Goal: Task Accomplishment & Management: Complete application form

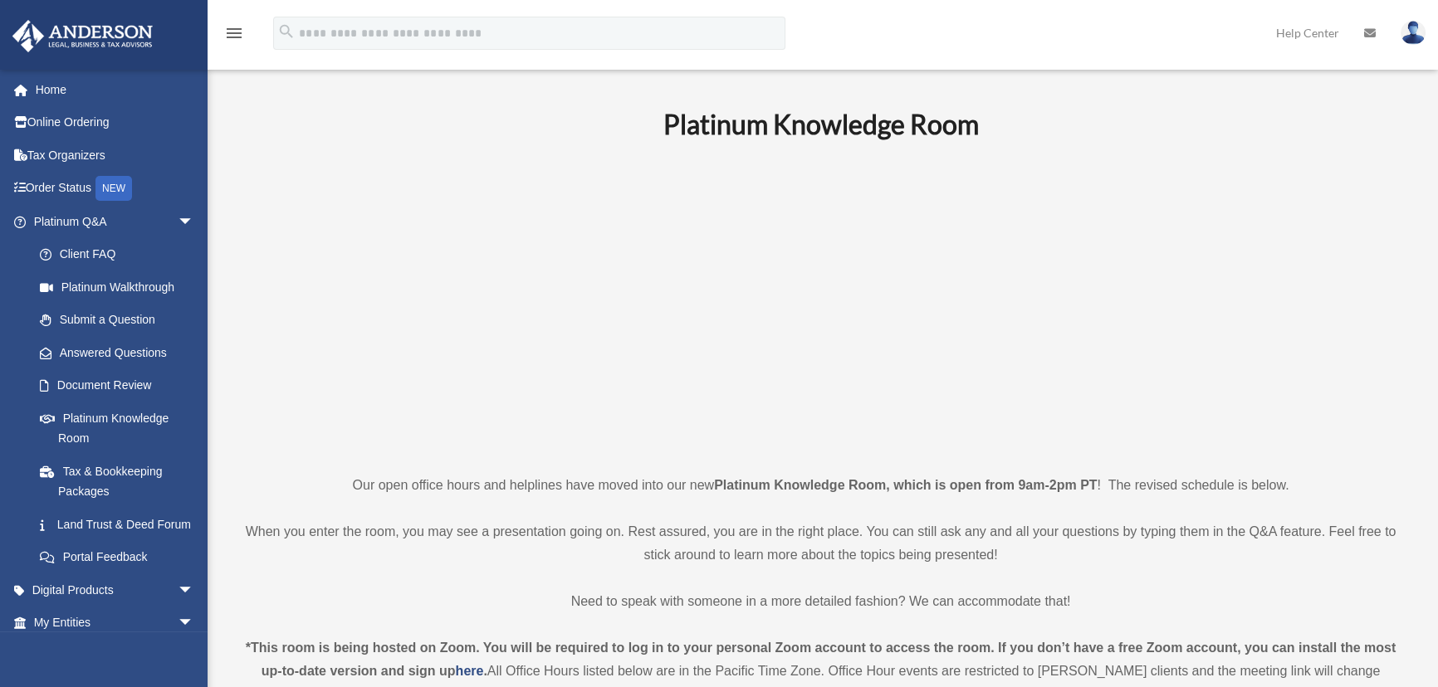
click at [1403, 31] on img at bounding box center [1413, 33] width 25 height 24
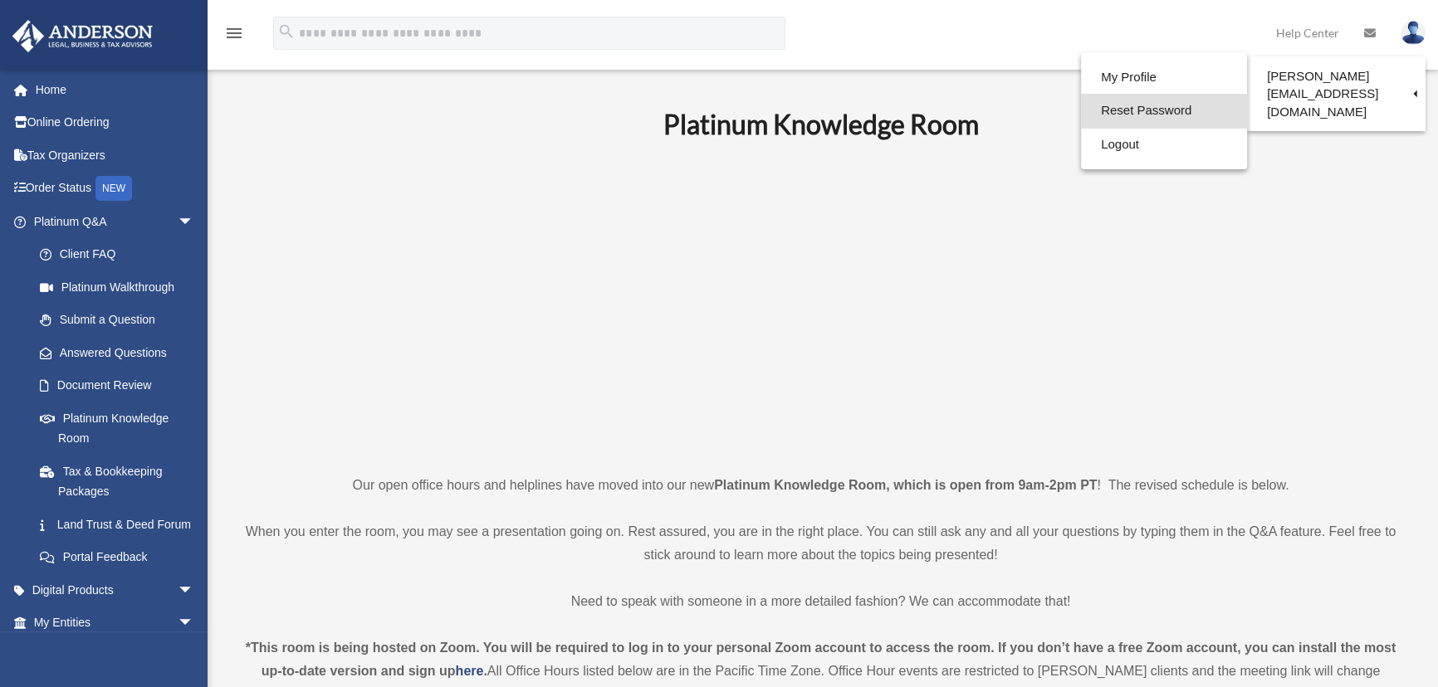
click at [1081, 110] on link "Reset Password" at bounding box center [1164, 111] width 166 height 34
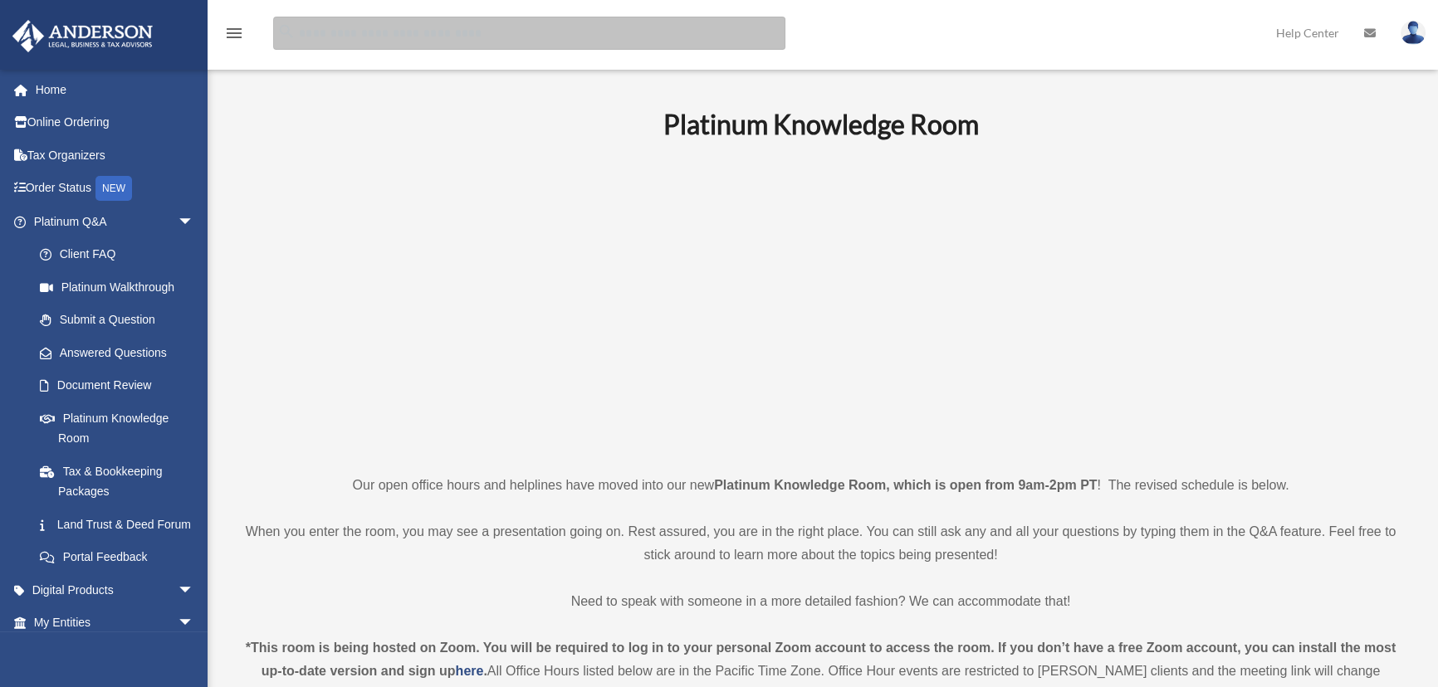
click at [409, 27] on input "search" at bounding box center [529, 33] width 512 height 33
type input "*******"
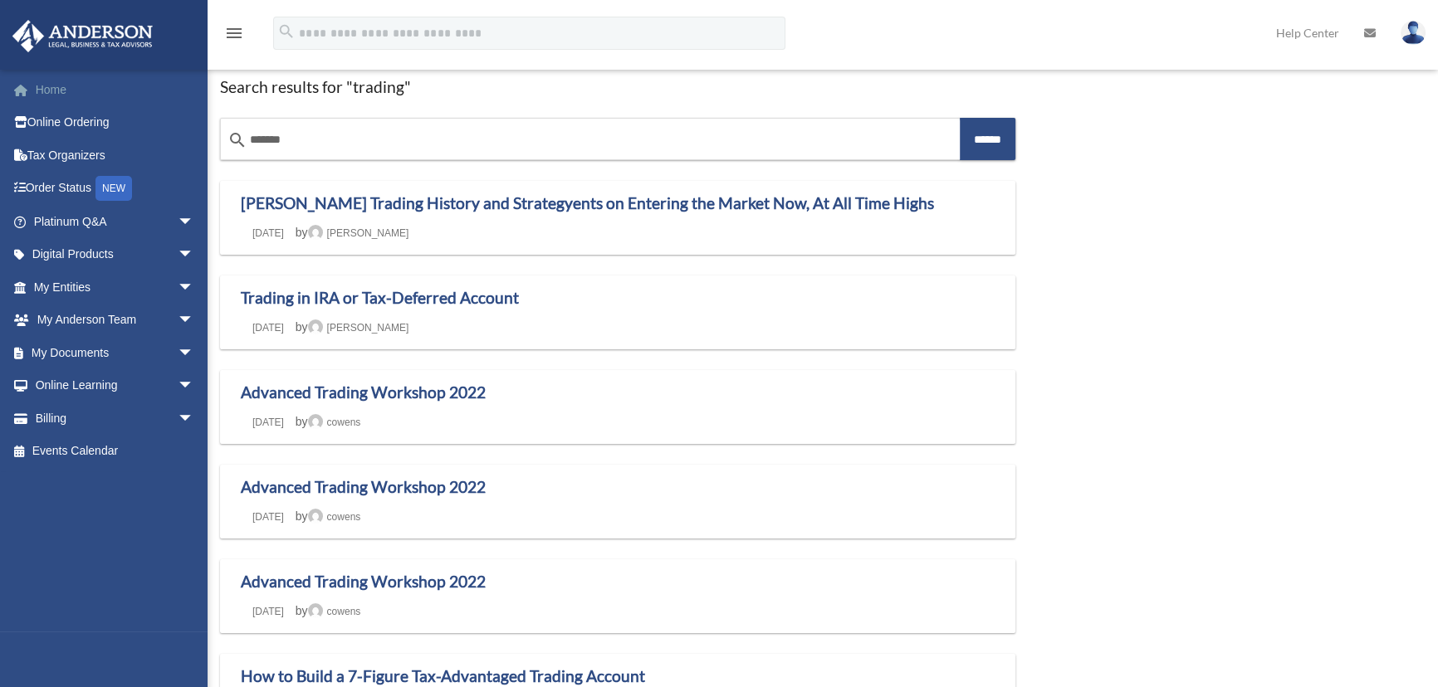
click at [63, 88] on link "Home" at bounding box center [116, 89] width 208 height 33
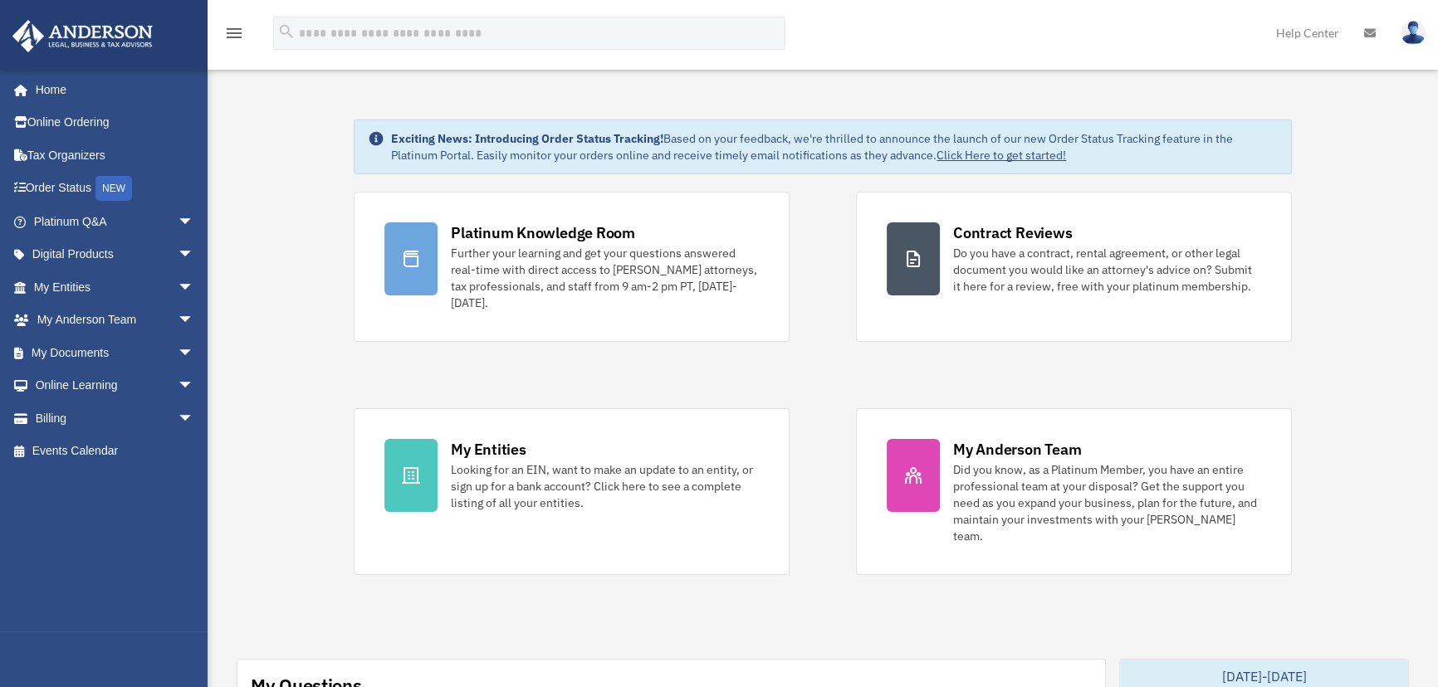
drag, startPoint x: 323, startPoint y: 116, endPoint x: 1332, endPoint y: 545, distance: 1096.0
drag, startPoint x: 1329, startPoint y: 559, endPoint x: 334, endPoint y: 136, distance: 1081.5
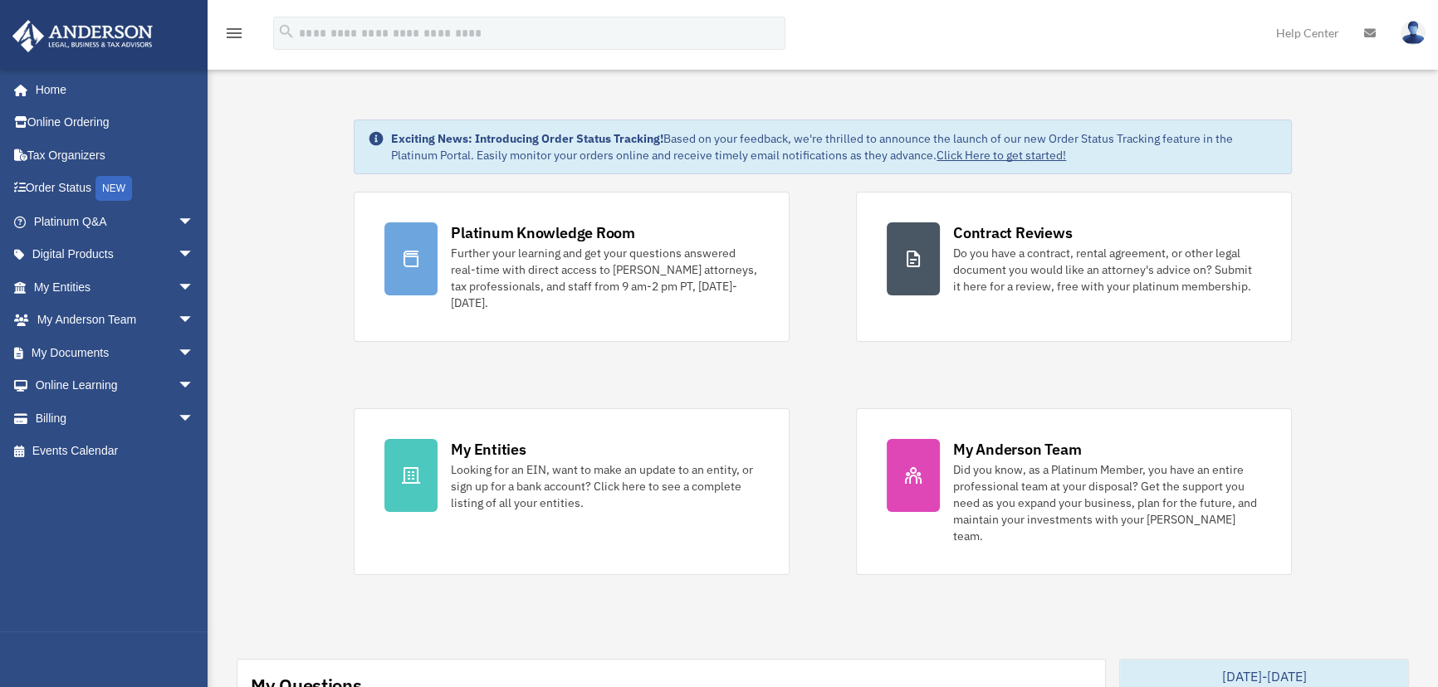
click at [178, 291] on span "arrow_drop_down" at bounding box center [194, 288] width 33 height 34
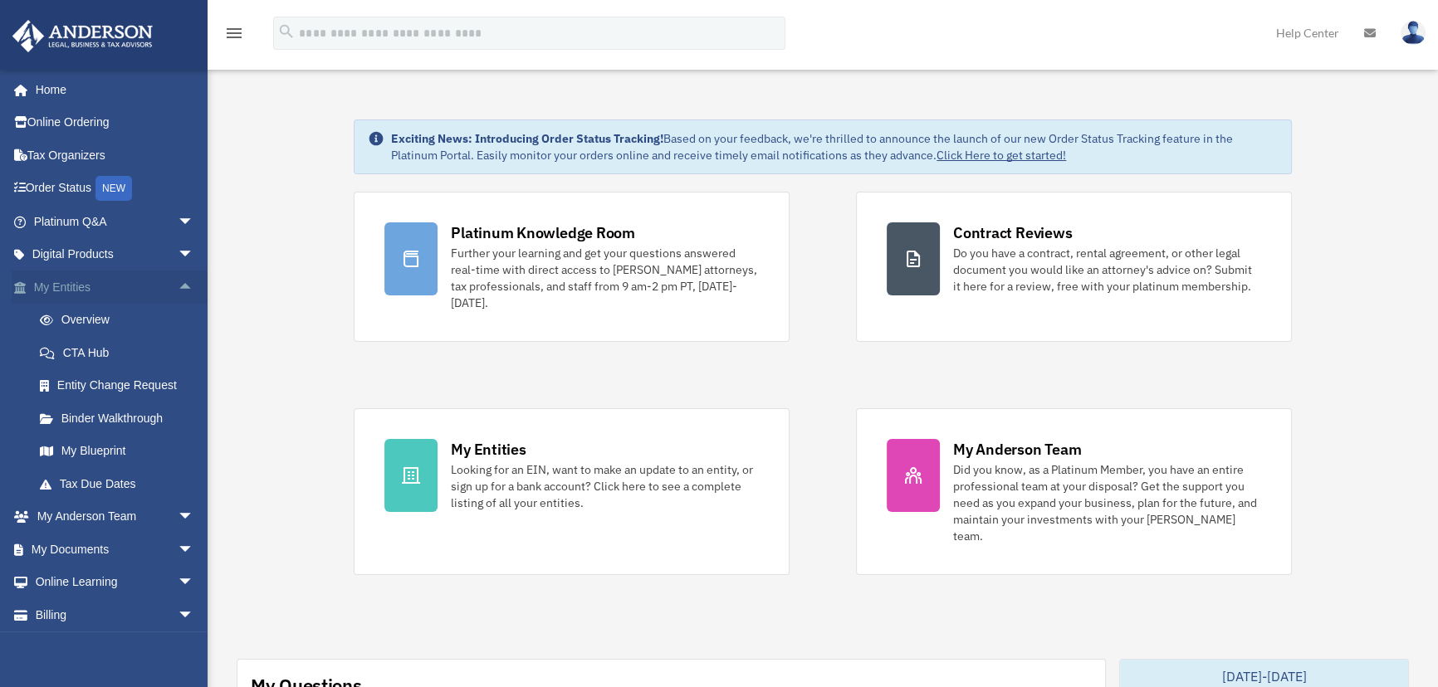
click at [178, 286] on span "arrow_drop_up" at bounding box center [194, 288] width 33 height 34
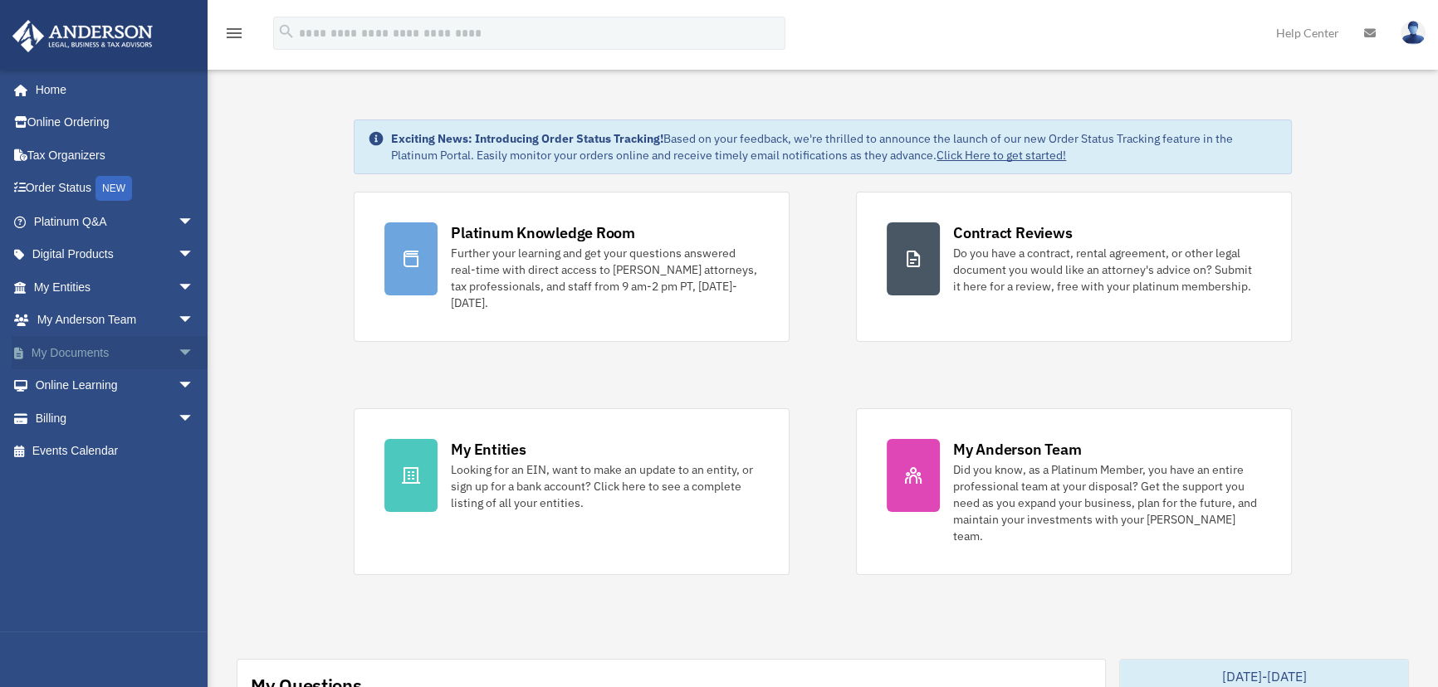
click at [178, 350] on span "arrow_drop_down" at bounding box center [194, 353] width 33 height 34
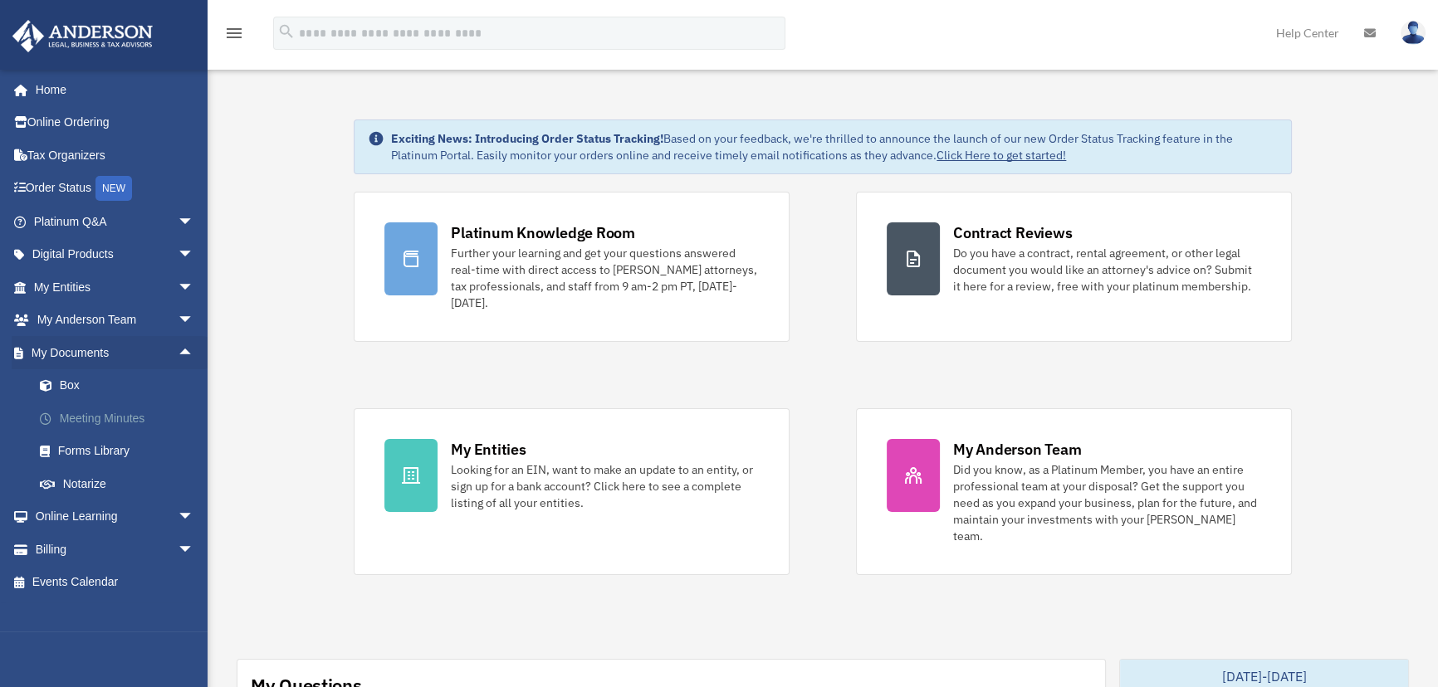
click at [64, 423] on link "Meeting Minutes" at bounding box center [121, 418] width 196 height 33
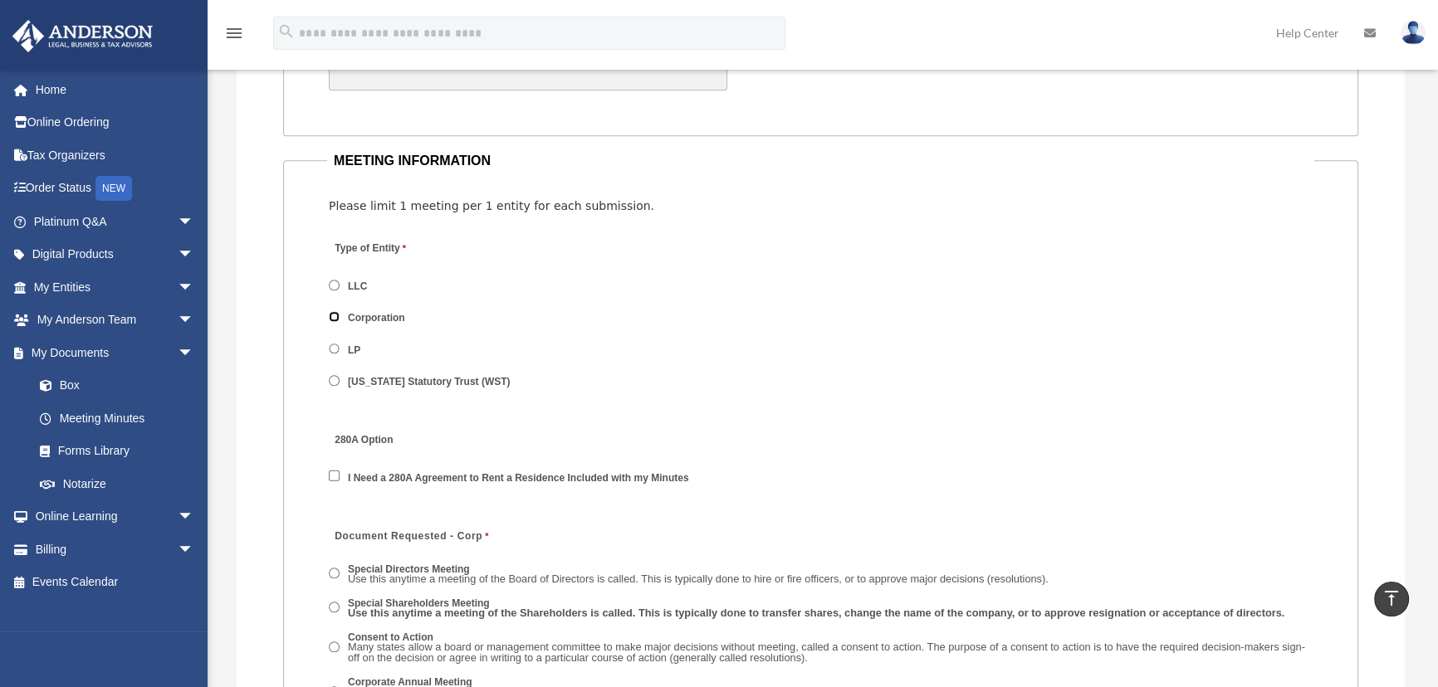
scroll to position [1962, 0]
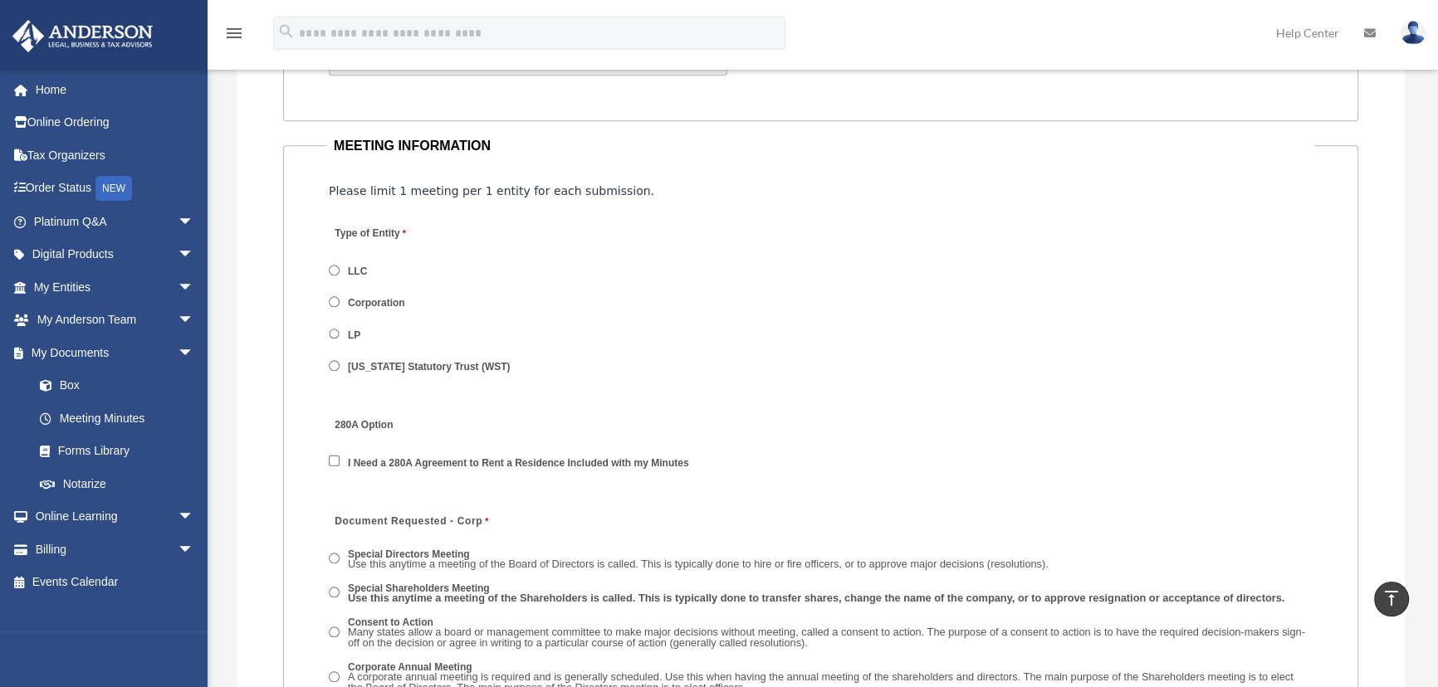
click at [341, 266] on span "LLC" at bounding box center [428, 271] width 198 height 28
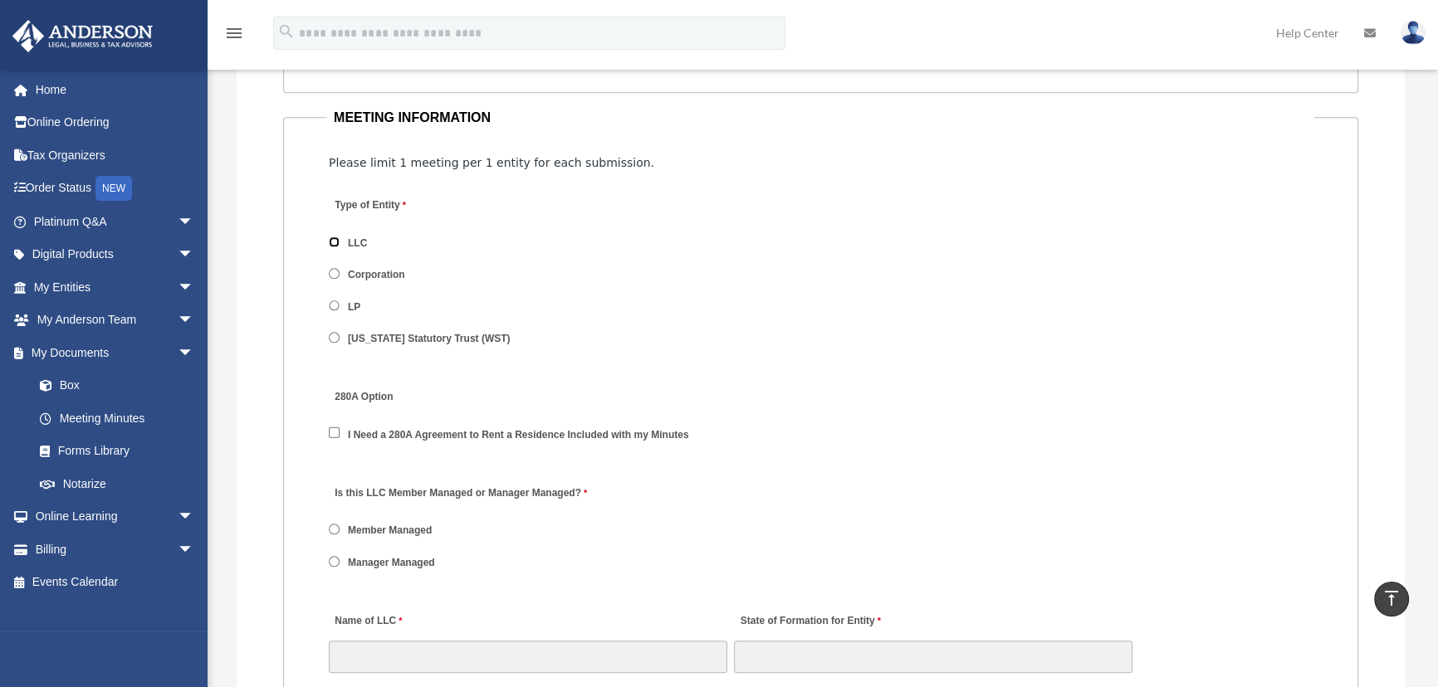
scroll to position [2038, 0]
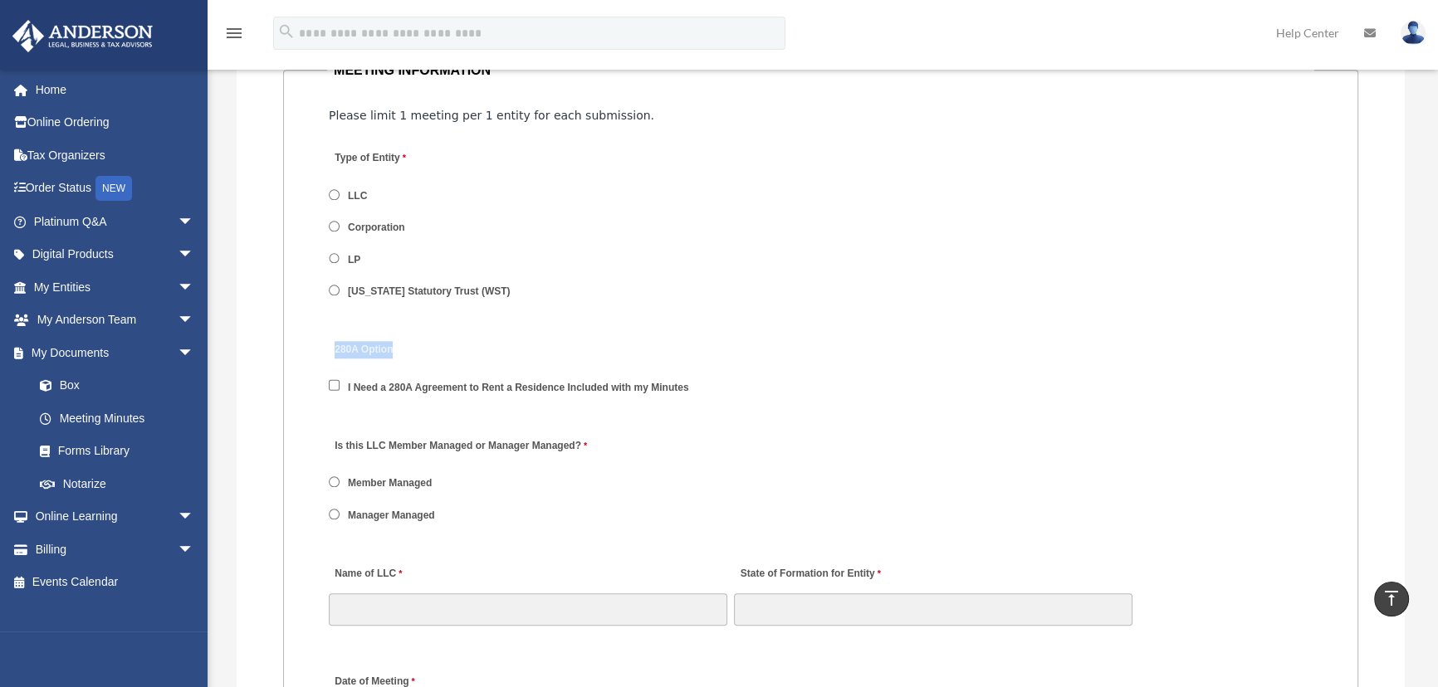
drag, startPoint x: 360, startPoint y: 340, endPoint x: 413, endPoint y: 345, distance: 53.4
click at [413, 345] on label "280A Option" at bounding box center [408, 351] width 158 height 22
drag, startPoint x: 326, startPoint y: 350, endPoint x: 418, endPoint y: 352, distance: 92.2
click at [418, 352] on div "280A Option I Need a 280A Agreement to Rent a Residence Included with my Minutes" at bounding box center [820, 373] width 987 height 86
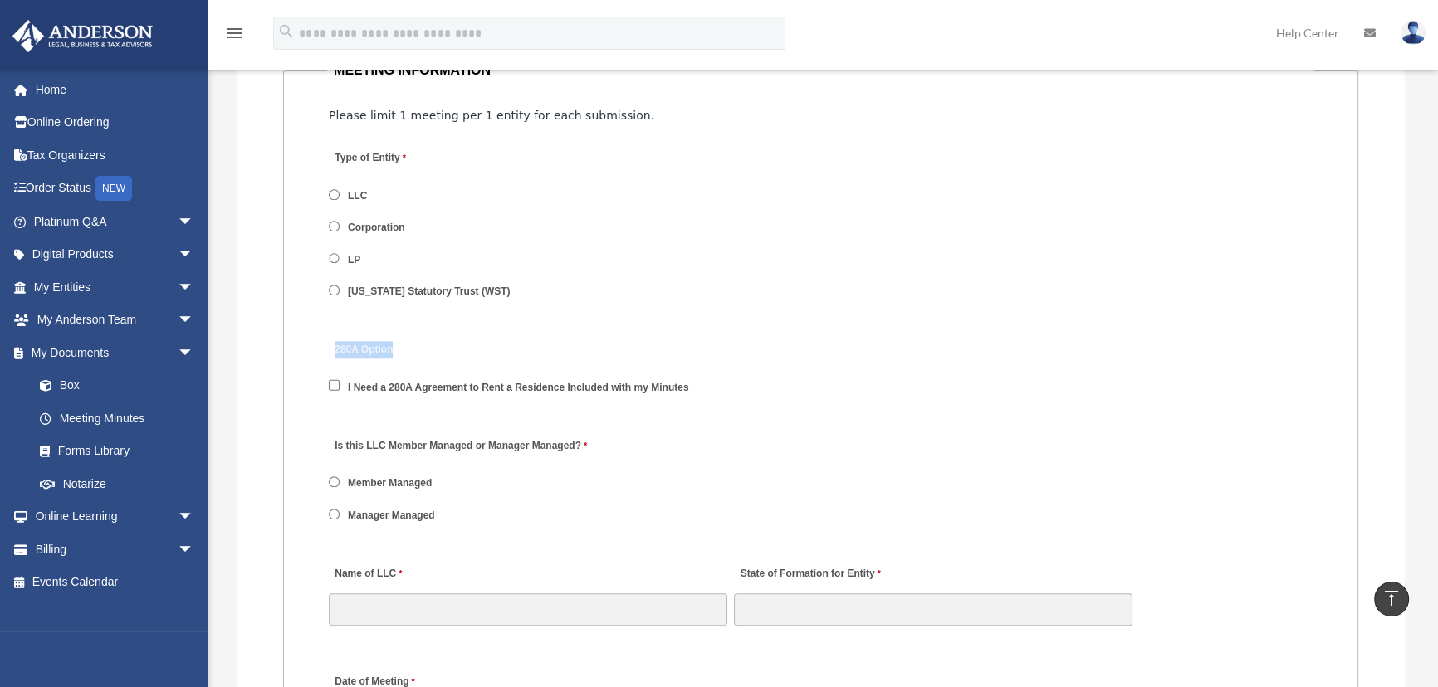
click at [418, 352] on label "280A Option" at bounding box center [408, 351] width 158 height 22
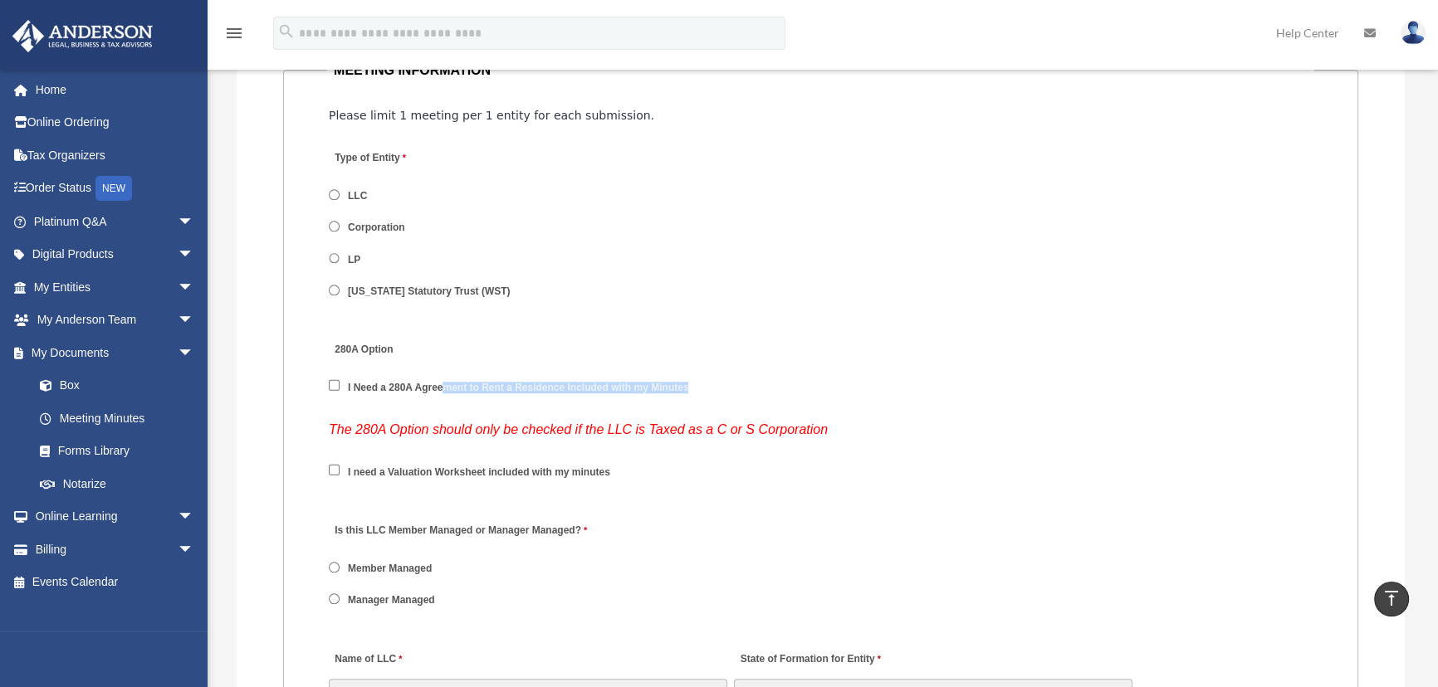
drag, startPoint x: 446, startPoint y: 384, endPoint x: 765, endPoint y: 385, distance: 318.8
click at [759, 386] on div "280A Option I Need a 280A Agreement to Rent a Residence Included with my Minutes" at bounding box center [820, 373] width 987 height 86
click at [765, 385] on div "280A Option I Need a 280A Agreement to Rent a Residence Included with my Minutes" at bounding box center [820, 373] width 987 height 86
